Goal: Transaction & Acquisition: Register for event/course

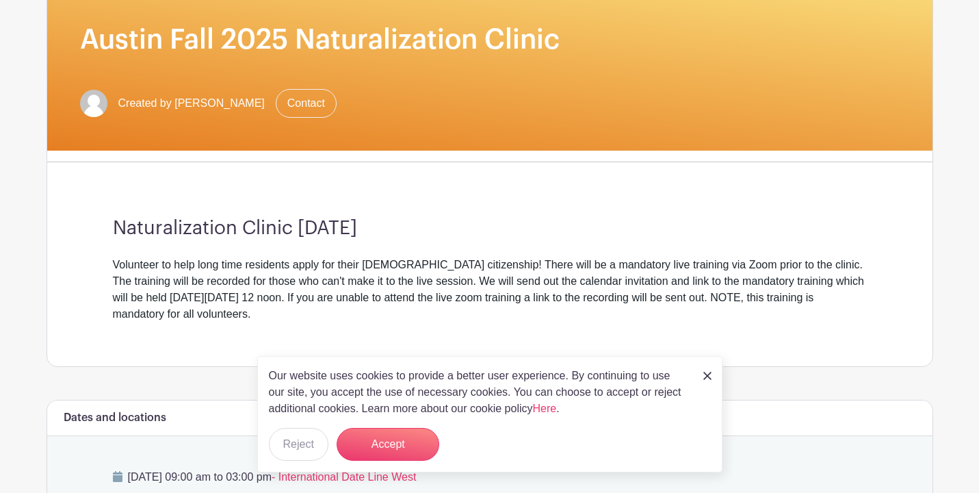
scroll to position [199, 0]
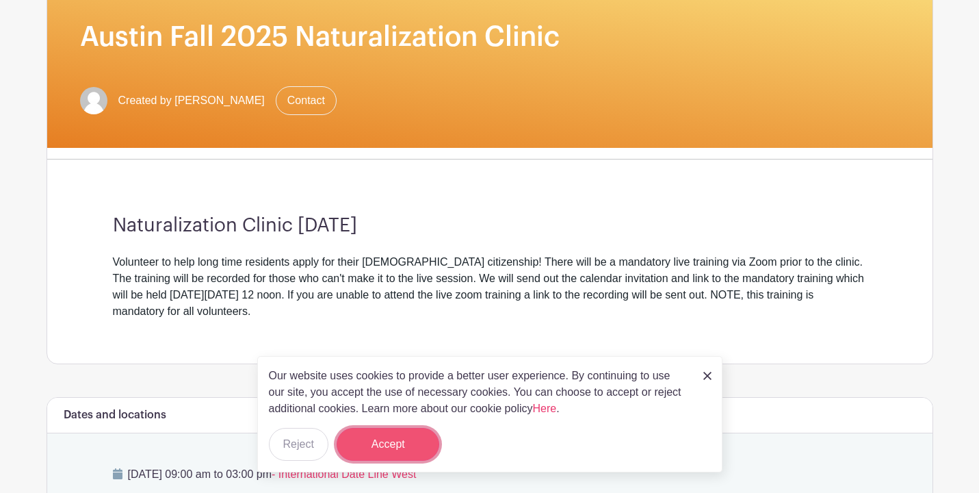
click at [390, 458] on button "Accept" at bounding box center [388, 444] width 103 height 33
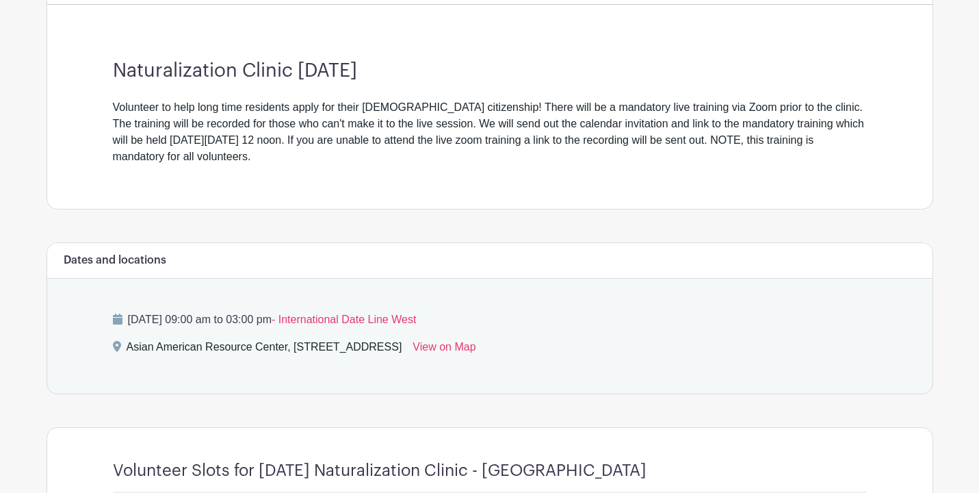
scroll to position [354, 0]
click at [475, 345] on link "View on Map" at bounding box center [443, 349] width 63 height 22
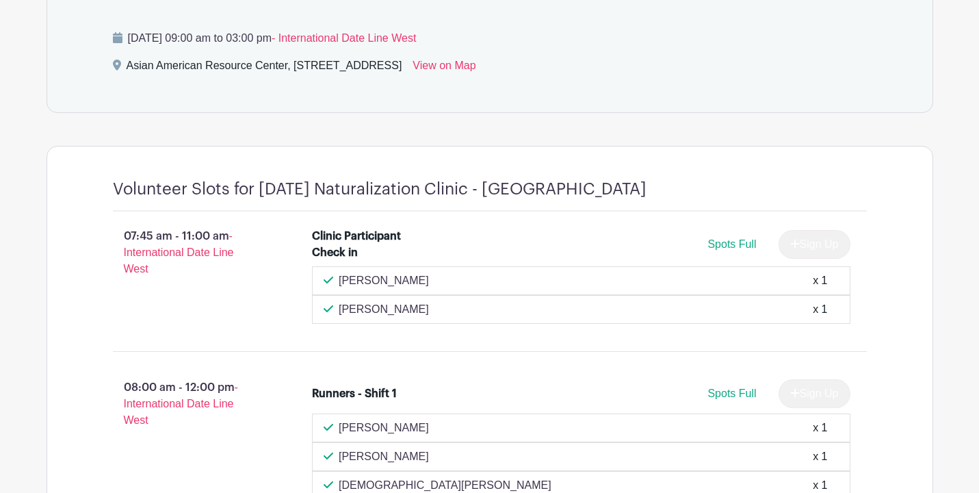
scroll to position [0, 0]
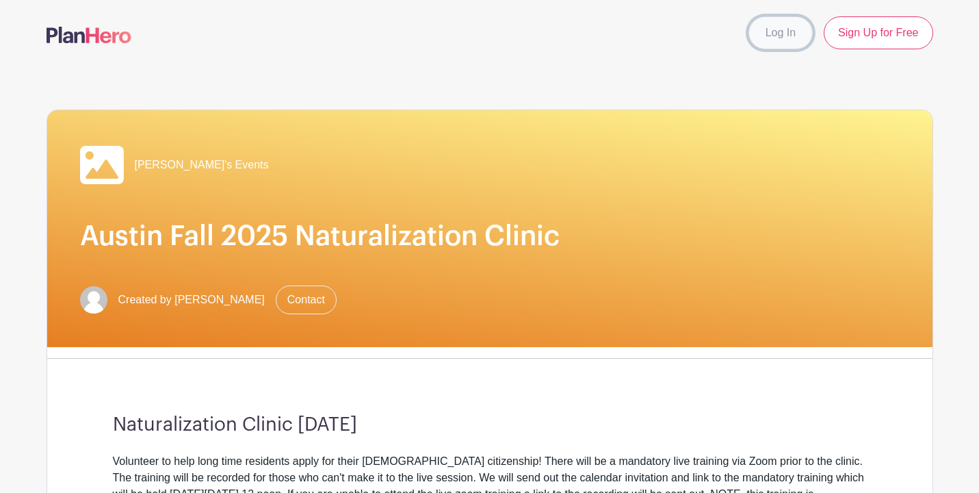
click at [775, 36] on link "Log In" at bounding box center [780, 32] width 64 height 33
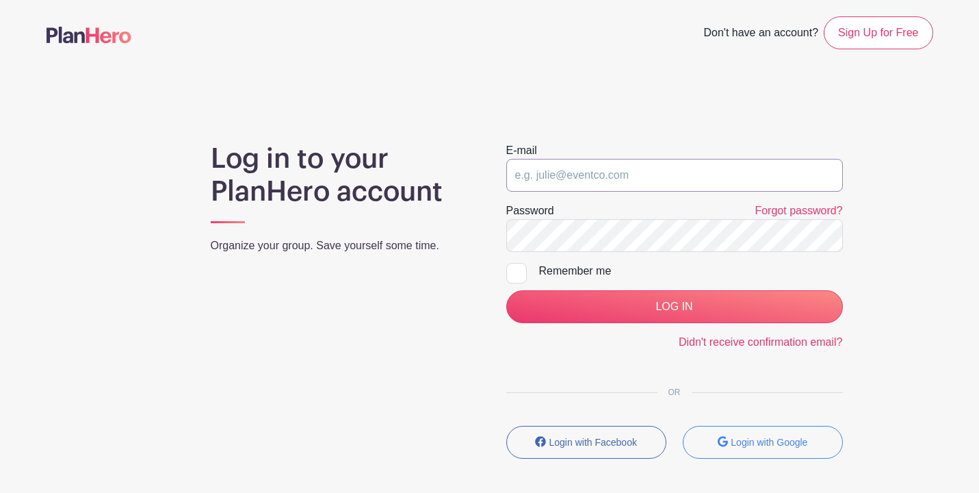
type input "[EMAIL_ADDRESS][DOMAIN_NAME]"
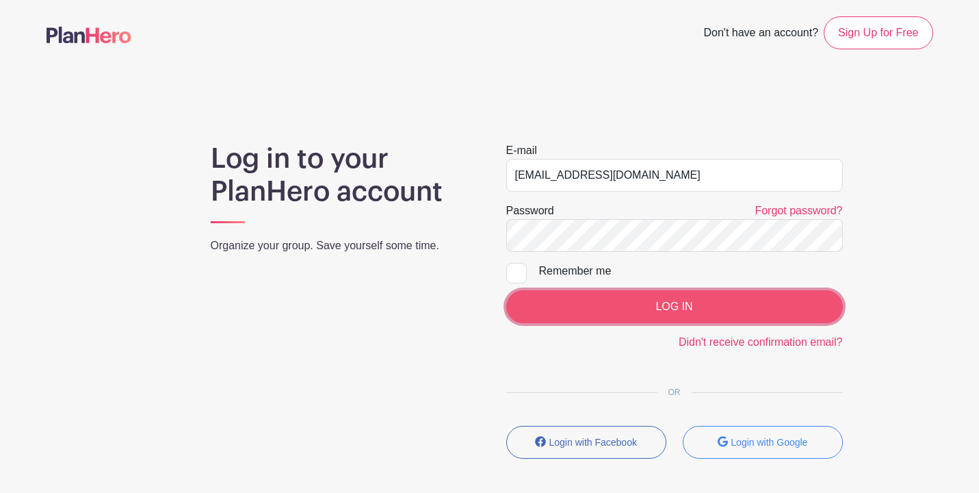
click at [633, 300] on input "LOG IN" at bounding box center [674, 306] width 337 height 33
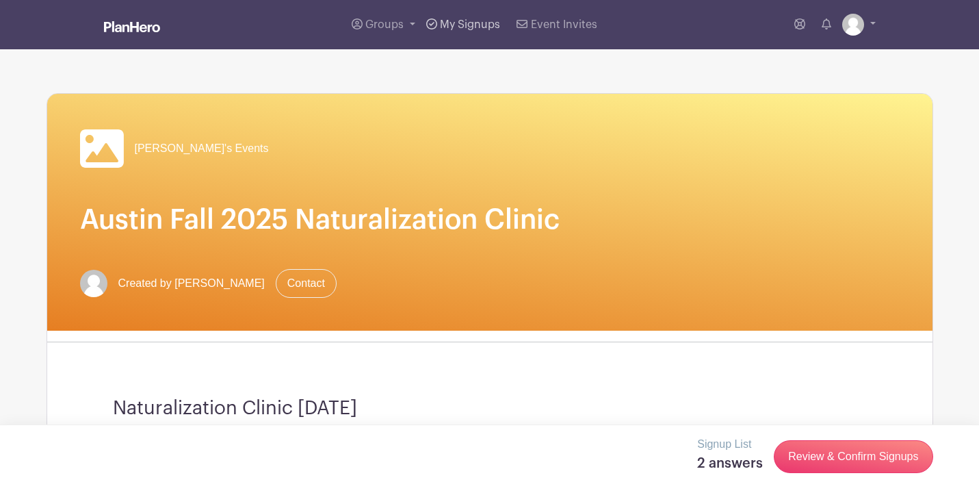
click at [473, 23] on span "My Signups" at bounding box center [470, 24] width 60 height 11
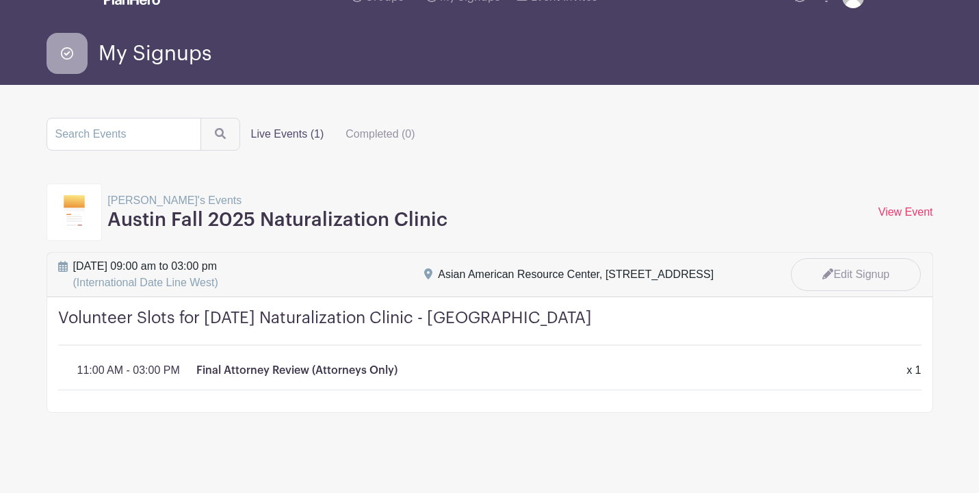
scroll to position [33, 0]
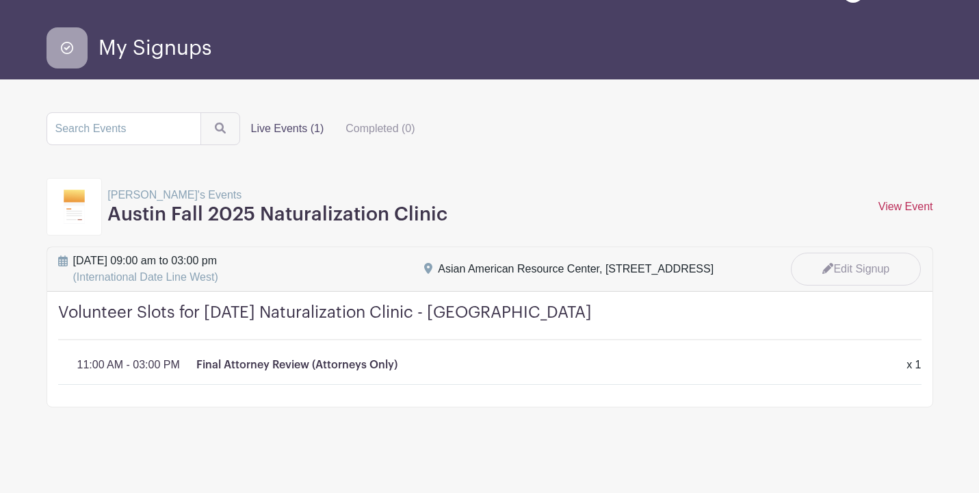
click at [894, 206] on link "View Event" at bounding box center [905, 206] width 55 height 12
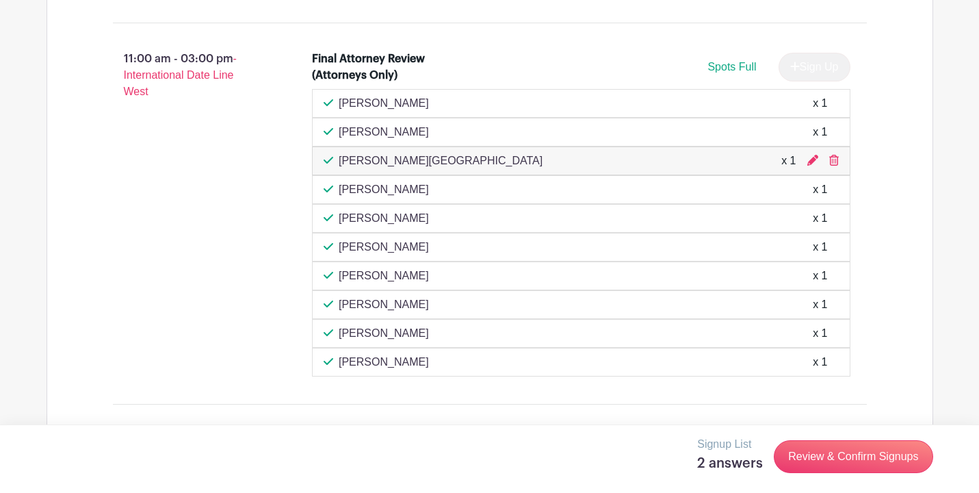
scroll to position [2852, 0]
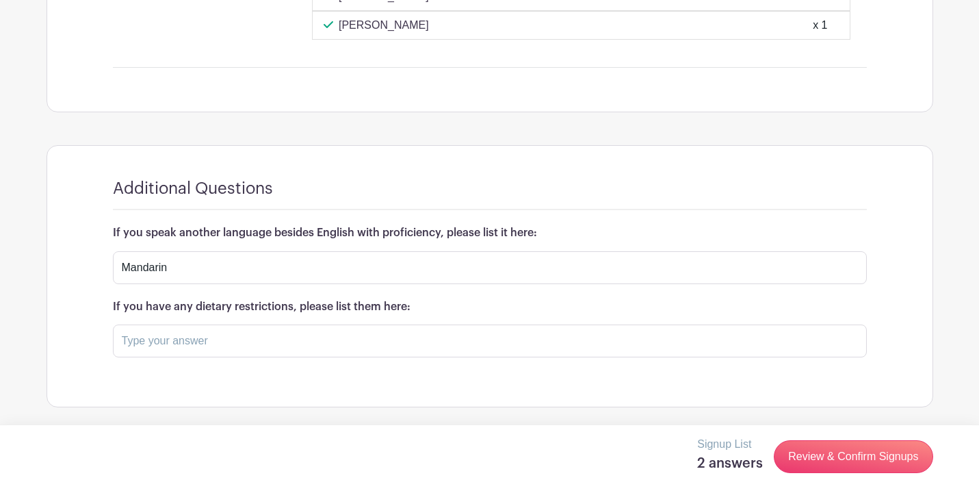
click at [716, 464] on h5 "2 answers" at bounding box center [730, 463] width 66 height 16
click at [715, 446] on p "Signup List" at bounding box center [730, 444] width 66 height 16
click at [841, 456] on link "Review & Confirm Signups" at bounding box center [853, 456] width 159 height 33
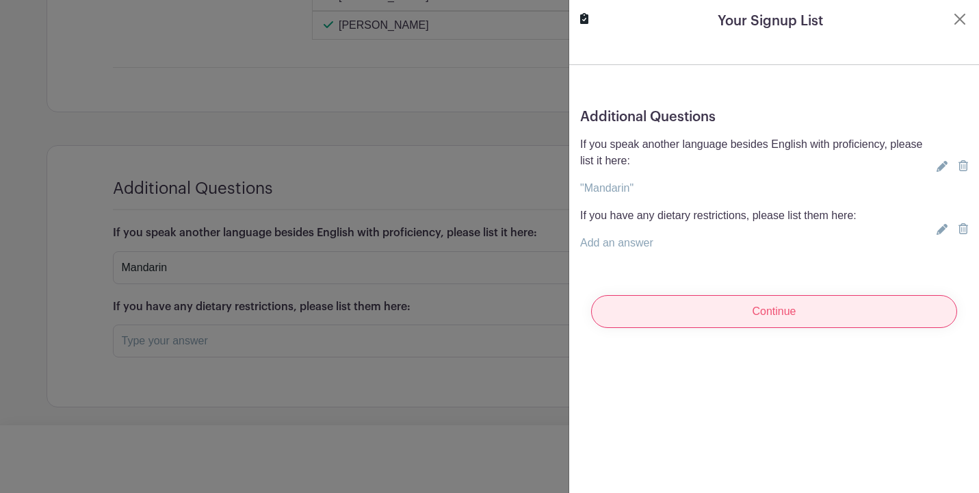
click at [788, 311] on input "Continue" at bounding box center [774, 311] width 366 height 33
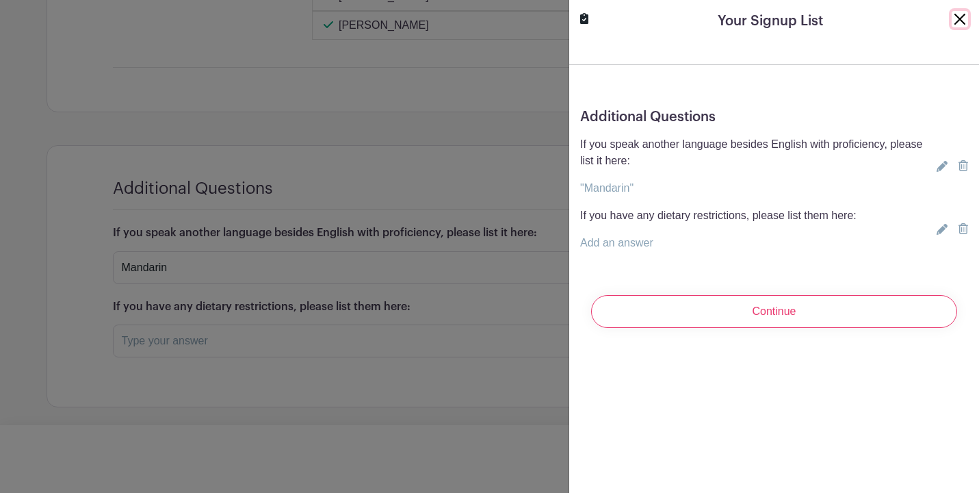
click at [958, 16] on button "Close" at bounding box center [960, 19] width 16 height 16
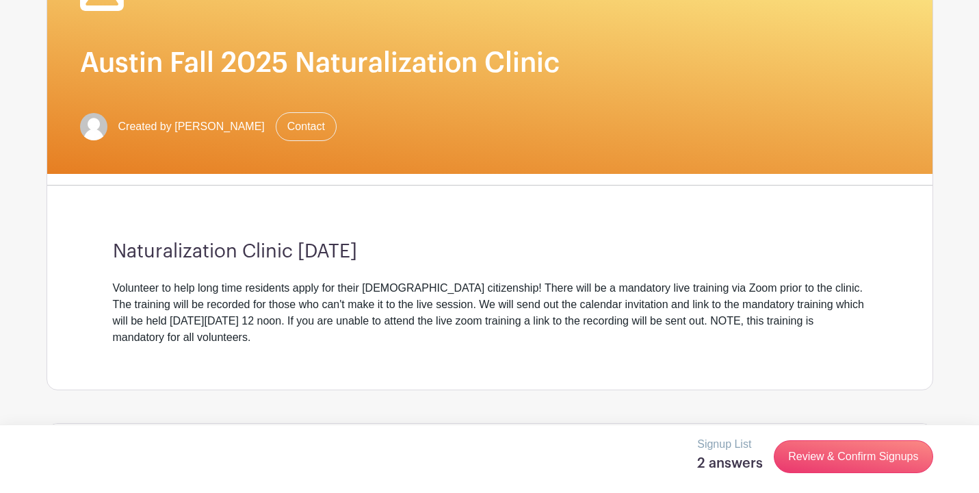
scroll to position [0, 0]
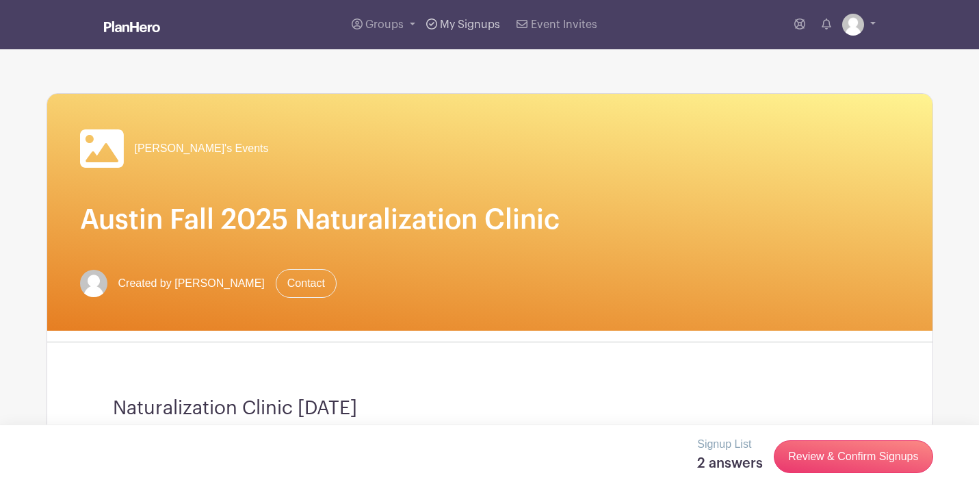
click at [435, 22] on icon at bounding box center [431, 23] width 11 height 11
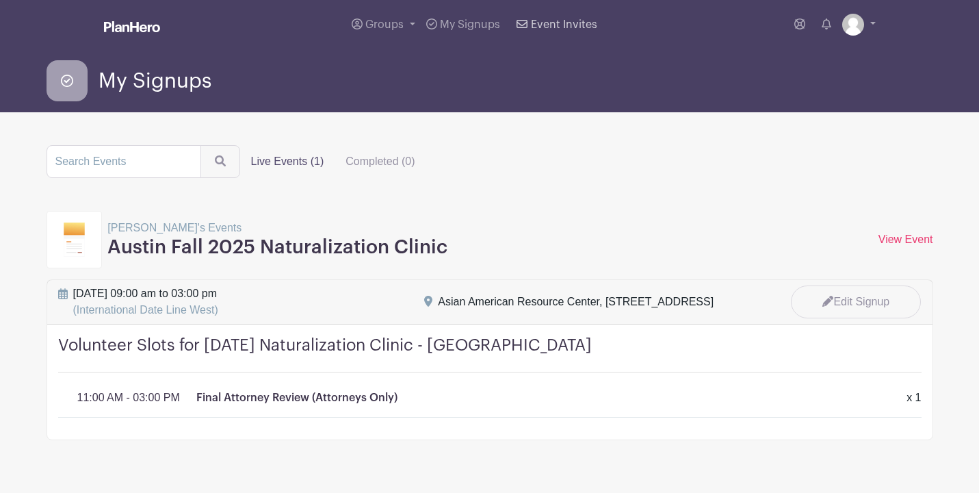
click at [556, 24] on span "Event Invites" at bounding box center [564, 24] width 66 height 11
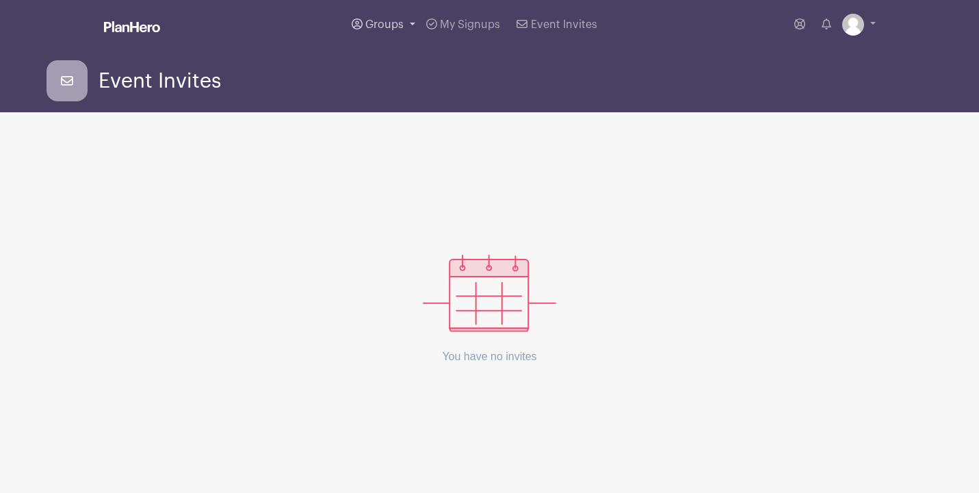
click at [378, 21] on span "Groups" at bounding box center [384, 24] width 38 height 11
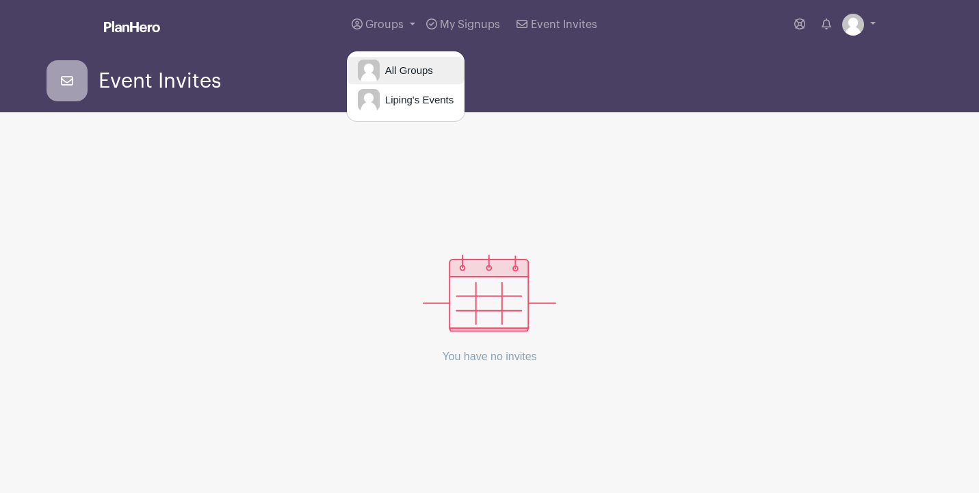
click at [403, 67] on span "All Groups" at bounding box center [406, 71] width 53 height 16
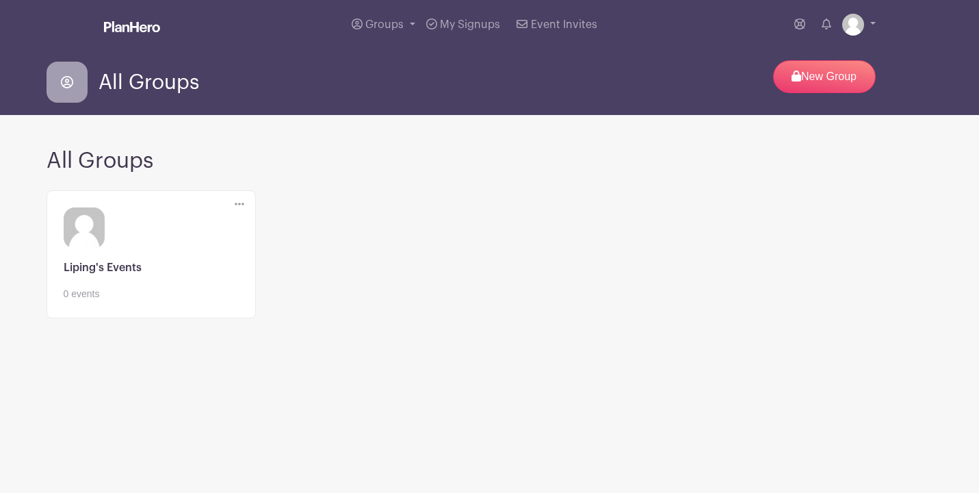
click at [146, 27] on img at bounding box center [132, 26] width 56 height 11
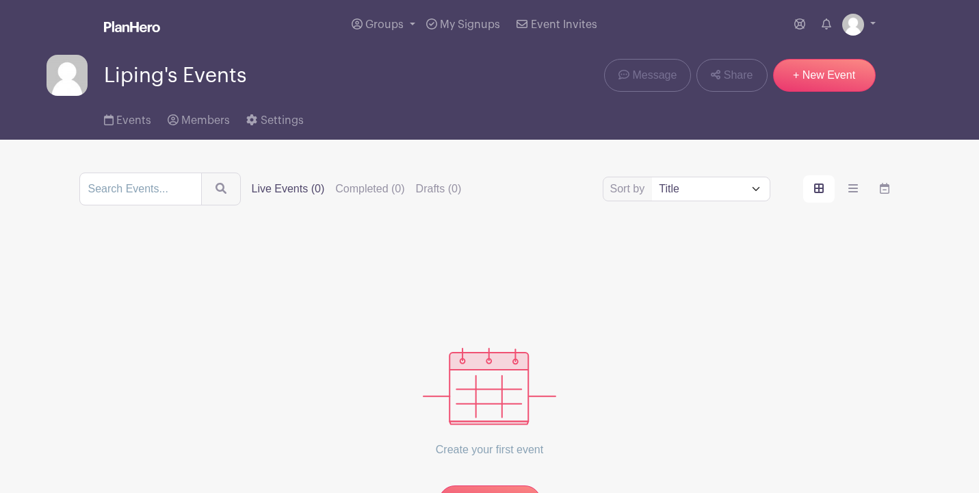
click at [142, 27] on img at bounding box center [132, 26] width 56 height 11
